Goal: Information Seeking & Learning: Learn about a topic

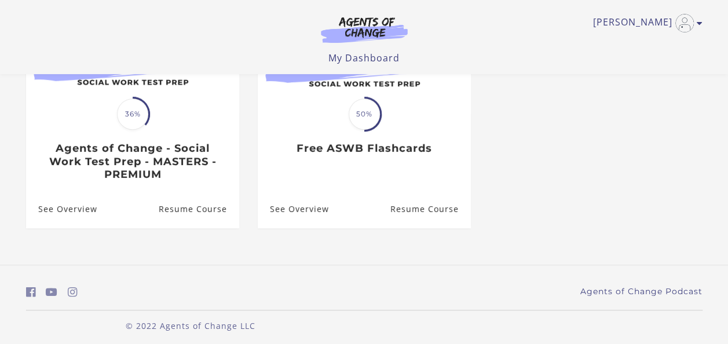
scroll to position [186, 0]
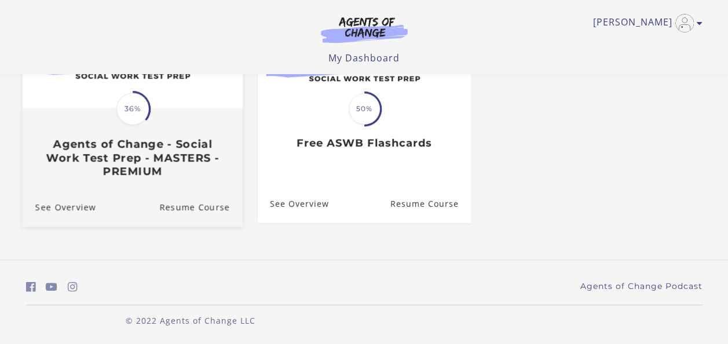
click at [146, 142] on h3 "Agents of Change - Social Work Test Prep - MASTERS - PREMIUM" at bounding box center [132, 157] width 195 height 41
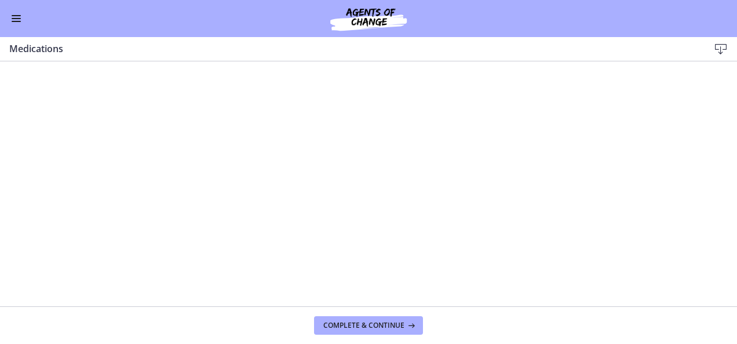
click at [15, 19] on button "Enable menu" at bounding box center [16, 19] width 14 height 14
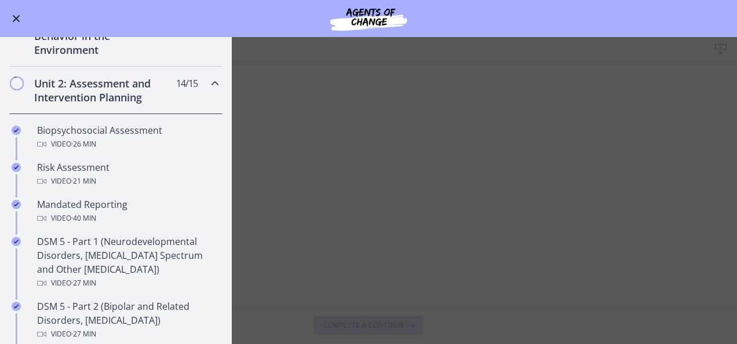
scroll to position [285, 0]
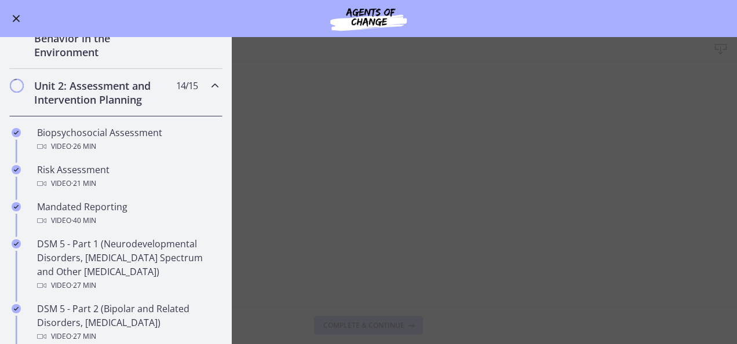
click at [104, 91] on h2 "Unit 2: Assessment and Intervention Planning" at bounding box center [104, 93] width 141 height 28
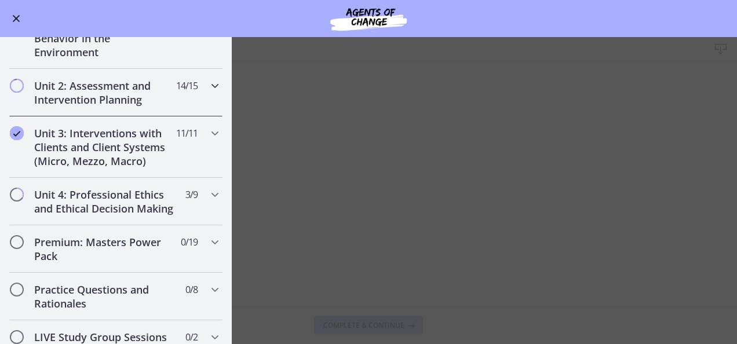
click at [105, 73] on div "Unit 2: Assessment and Intervention Planning 14 / 15 Completed" at bounding box center [115, 92] width 213 height 47
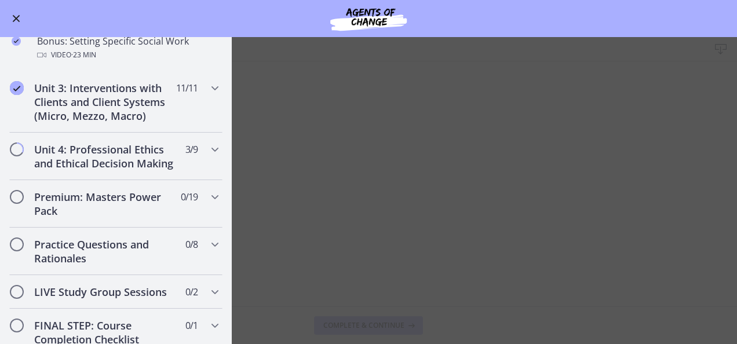
scroll to position [1027, 0]
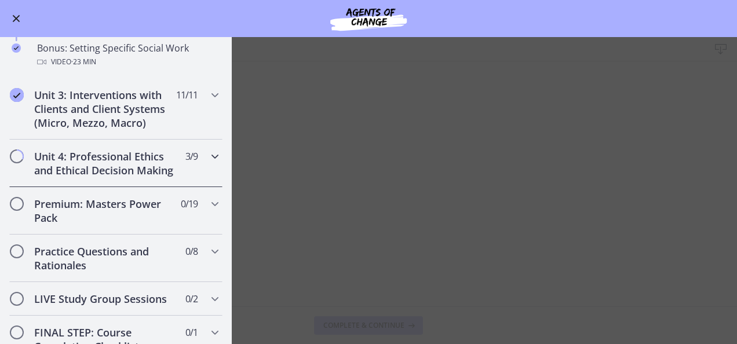
click at [79, 177] on h2 "Unit 4: Professional Ethics and Ethical Decision Making" at bounding box center [104, 163] width 141 height 28
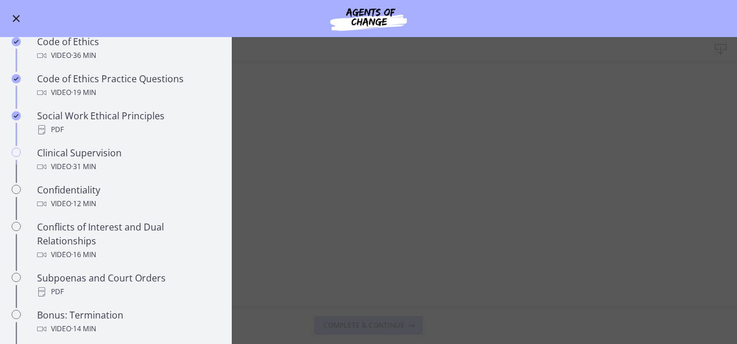
scroll to position [455, 0]
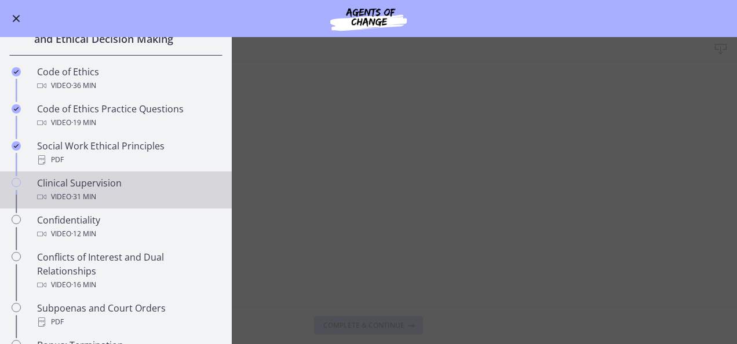
click at [34, 193] on link "Clinical Supervision Video · 31 min" at bounding box center [116, 189] width 232 height 37
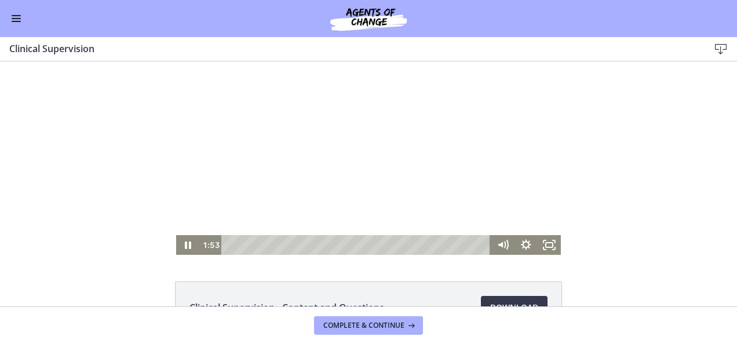
click at [299, 172] on div at bounding box center [368, 157] width 384 height 193
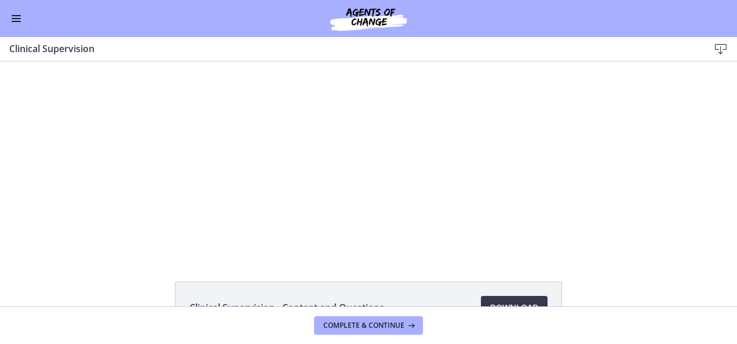
click at [14, 21] on span "Enable menu" at bounding box center [16, 21] width 9 height 1
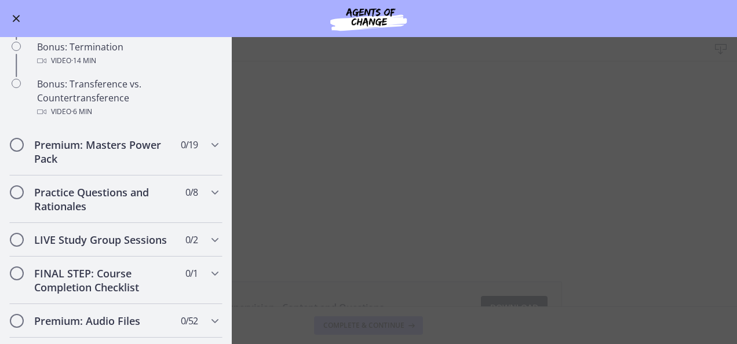
scroll to position [760, 0]
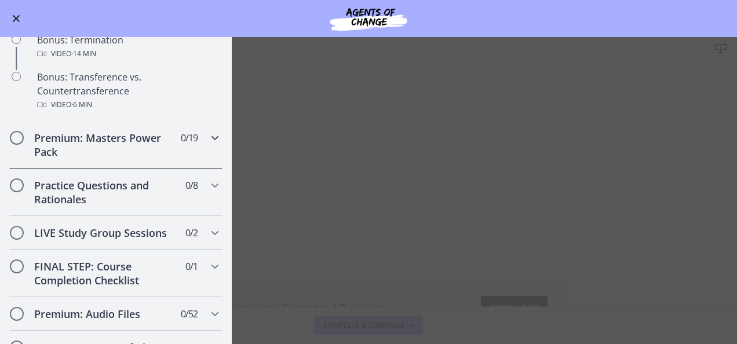
click at [125, 153] on h2 "Premium: Masters Power Pack" at bounding box center [104, 145] width 141 height 28
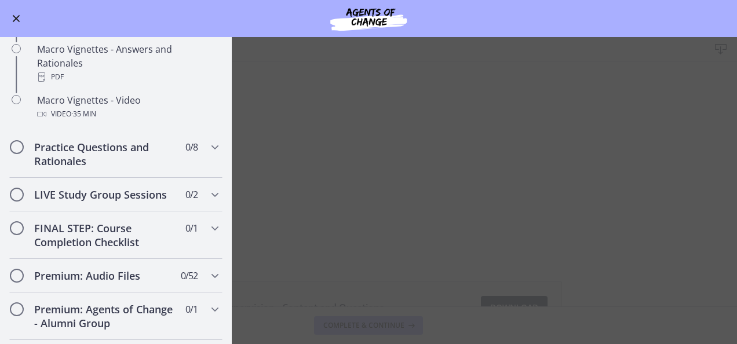
scroll to position [1212, 0]
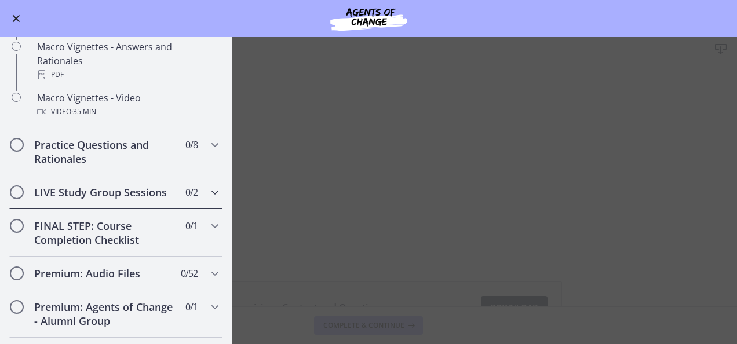
click at [115, 196] on h2 "LIVE Study Group Sessions" at bounding box center [104, 192] width 141 height 14
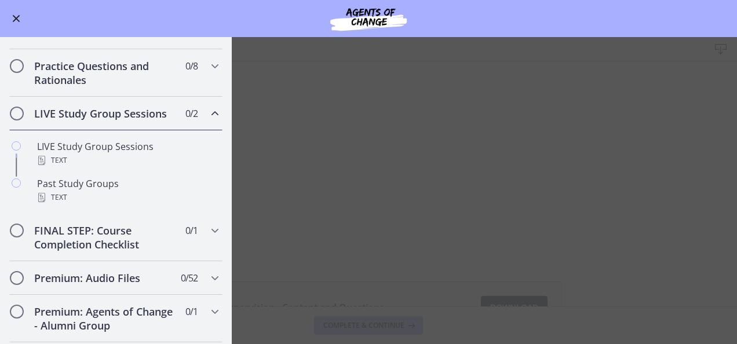
scroll to position [477, 0]
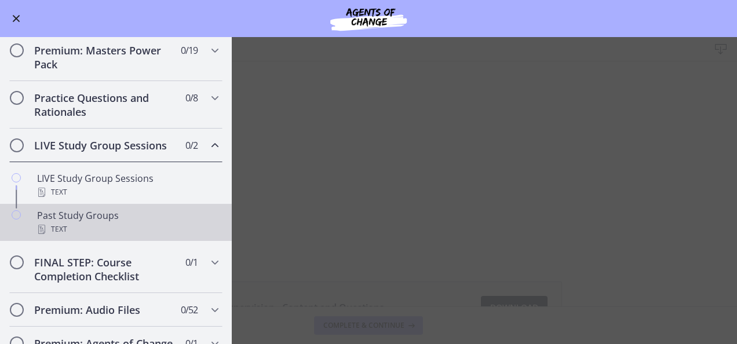
click at [105, 225] on div "Past Study Groups Text" at bounding box center [127, 222] width 181 height 28
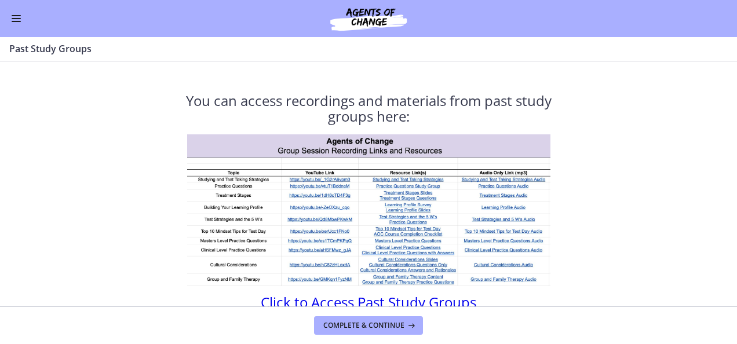
click at [357, 305] on span "Click to Access Past Study Groups" at bounding box center [368, 301] width 215 height 19
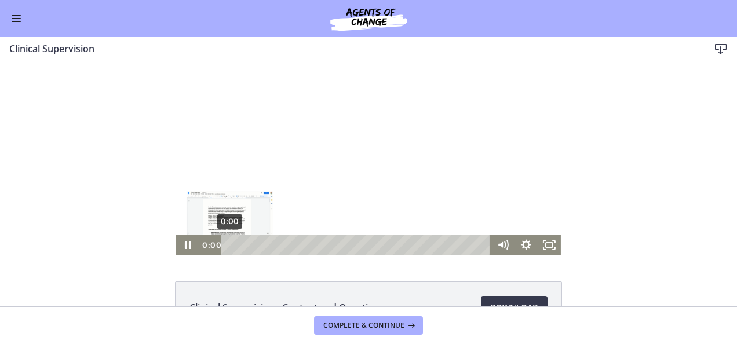
click at [229, 244] on div "0:00" at bounding box center [356, 245] width 255 height 20
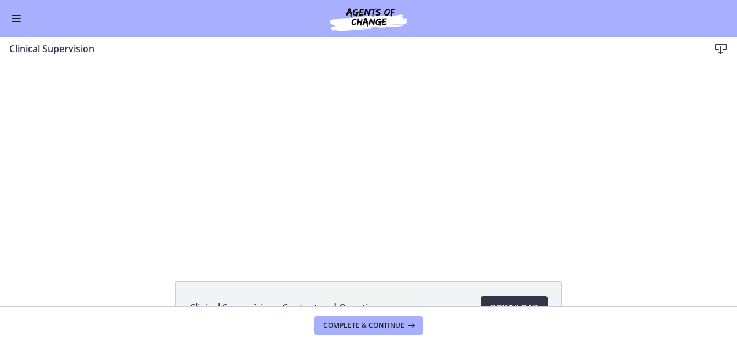
click at [512, 298] on link "Download Opens in a new window" at bounding box center [514, 307] width 67 height 23
click at [367, 325] on span "Complete & continue" at bounding box center [363, 325] width 81 height 9
click at [505, 302] on span "Download Opens in a new window" at bounding box center [514, 308] width 48 height 14
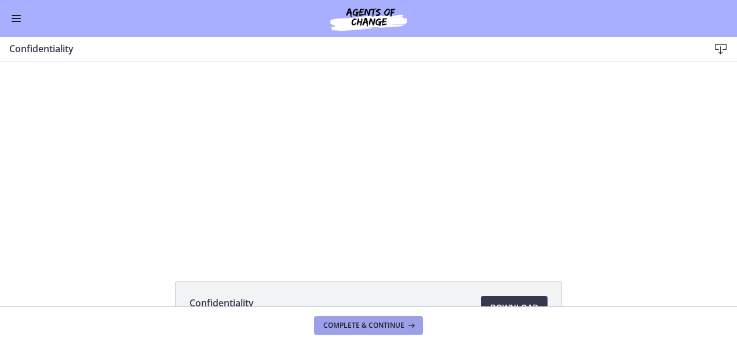
click at [367, 322] on span "Complete & continue" at bounding box center [363, 325] width 81 height 9
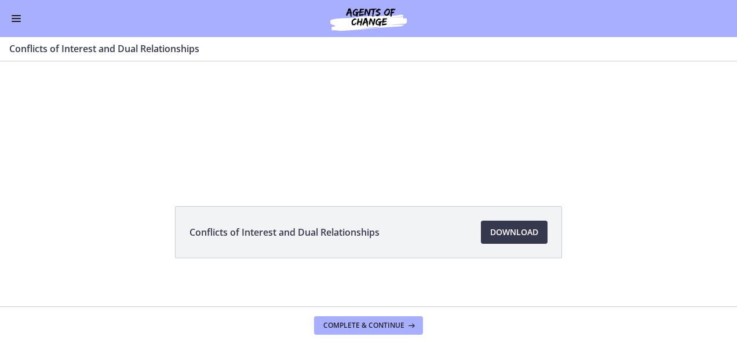
scroll to position [82, 0]
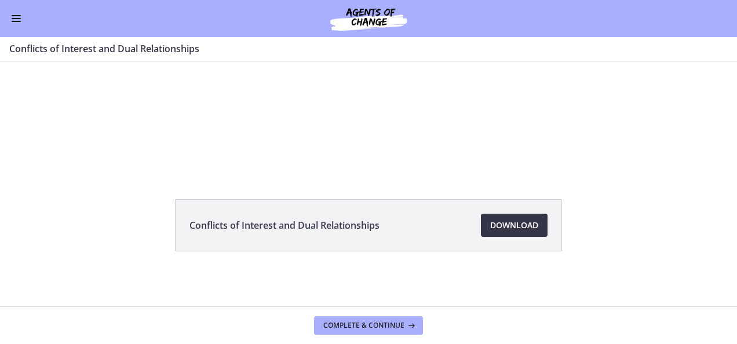
click at [503, 225] on span "Download Opens in a new window" at bounding box center [514, 225] width 48 height 14
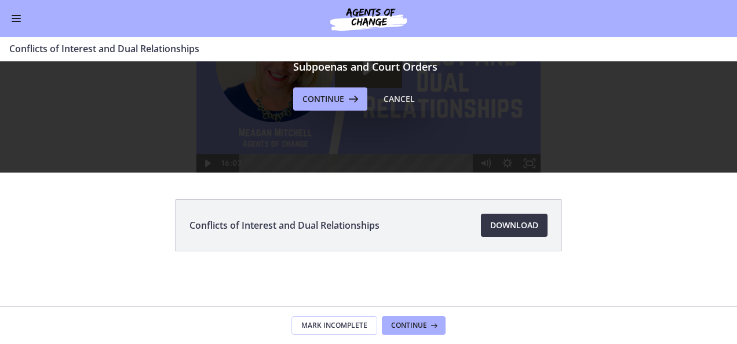
scroll to position [0, 0]
